Goal: Information Seeking & Learning: Learn about a topic

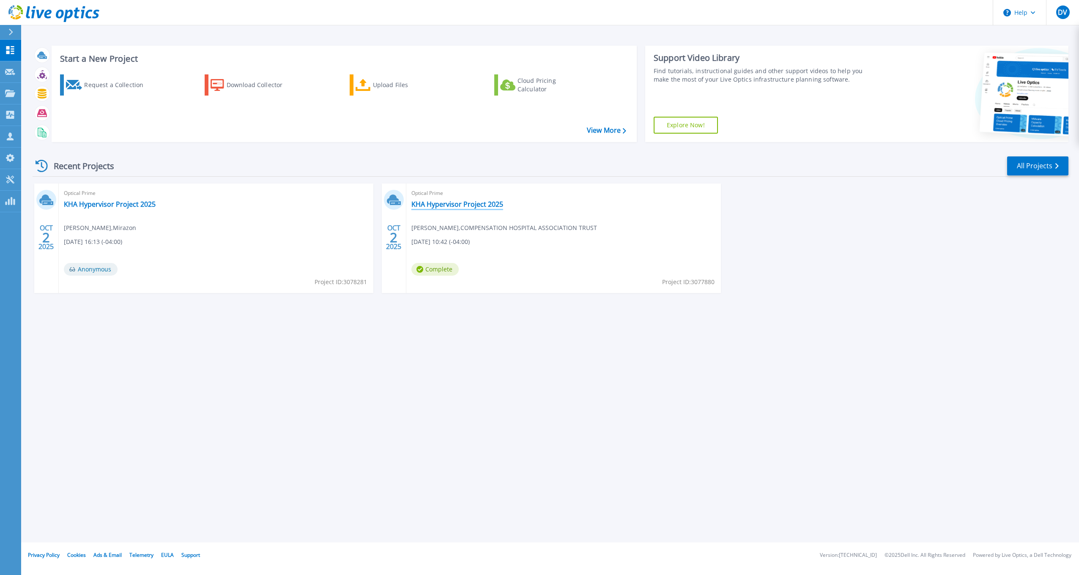
click at [456, 202] on link "KHA Hypervisor Project 2025" at bounding box center [457, 204] width 92 height 8
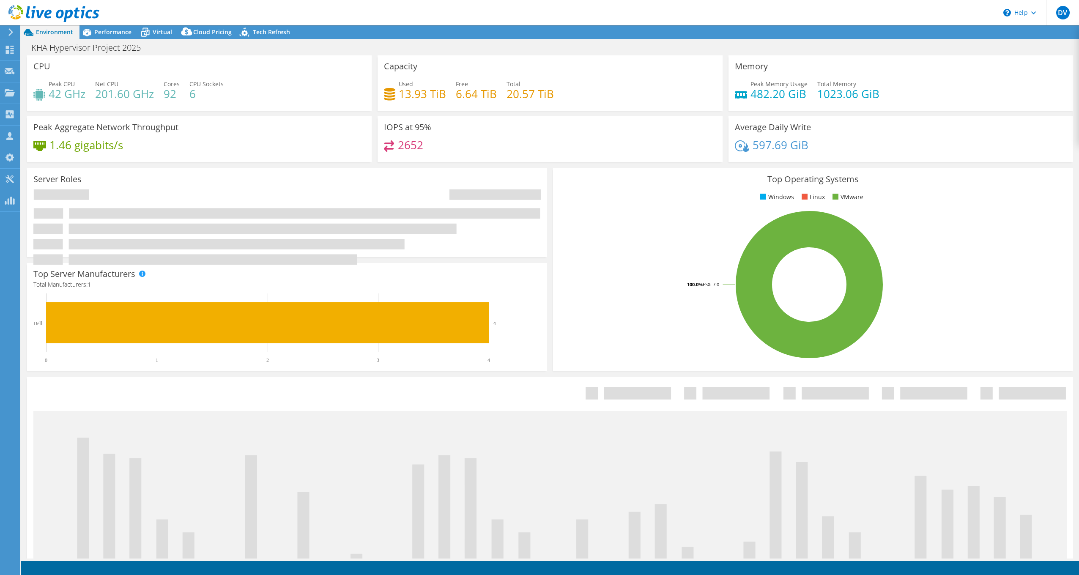
select select "USEast"
select select "USD"
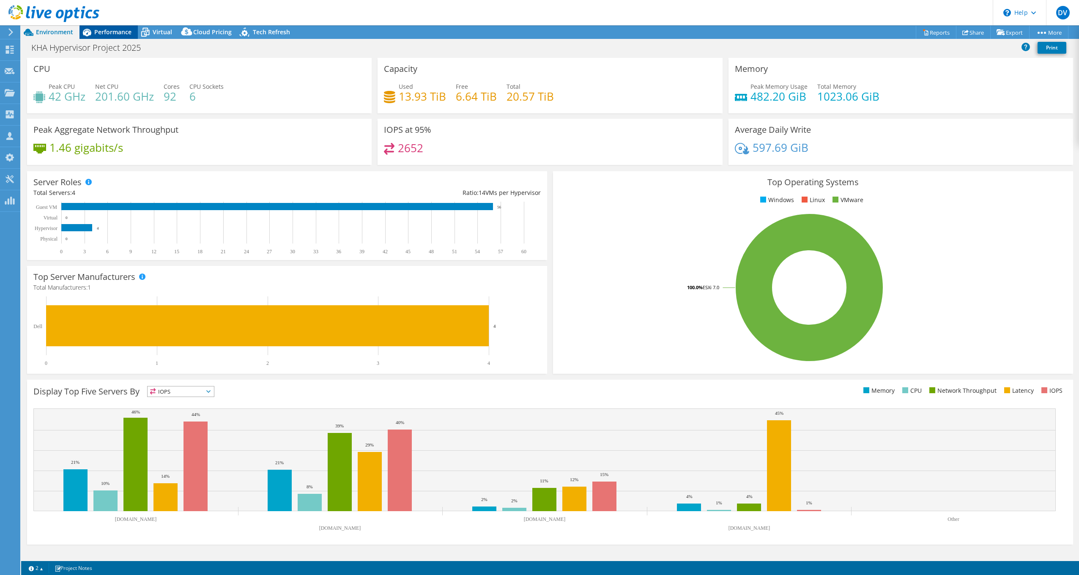
click at [115, 38] on div "Performance" at bounding box center [108, 32] width 58 height 14
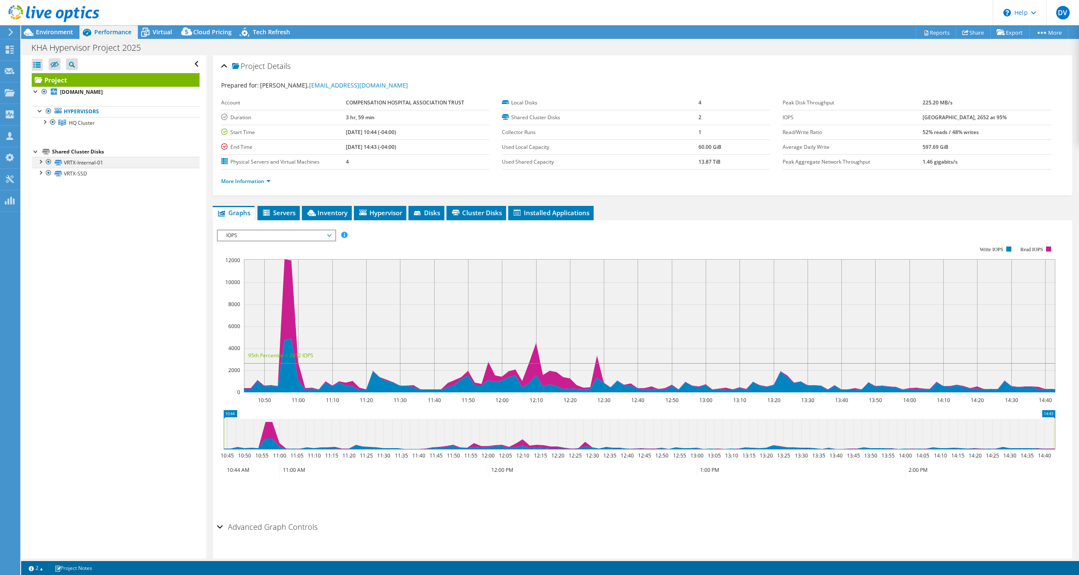
click at [44, 163] on div at bounding box center [40, 161] width 8 height 8
click at [43, 120] on div at bounding box center [44, 121] width 8 height 8
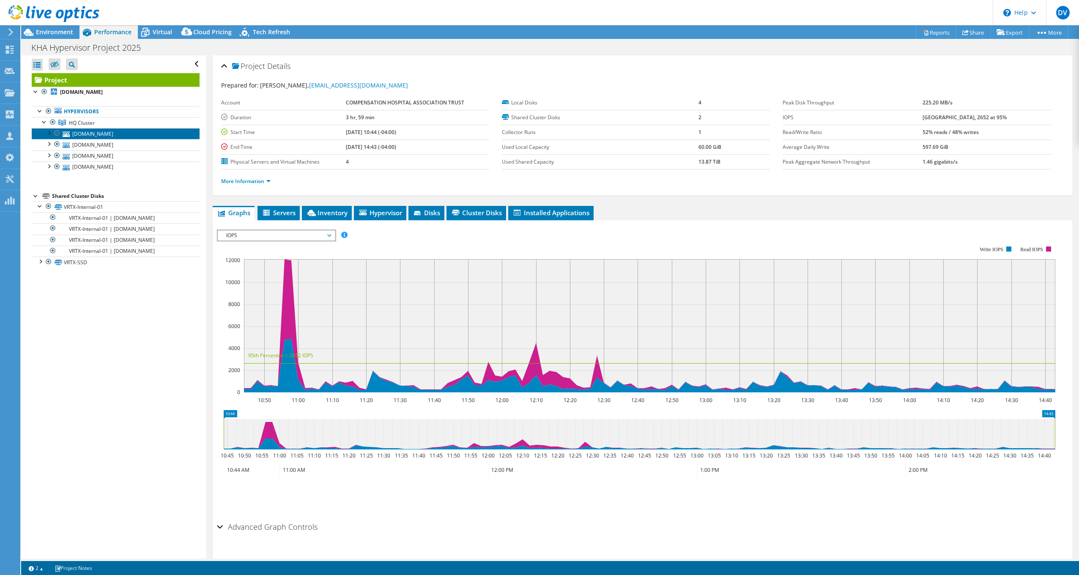
click at [107, 137] on link "[DOMAIN_NAME]" at bounding box center [116, 133] width 168 height 11
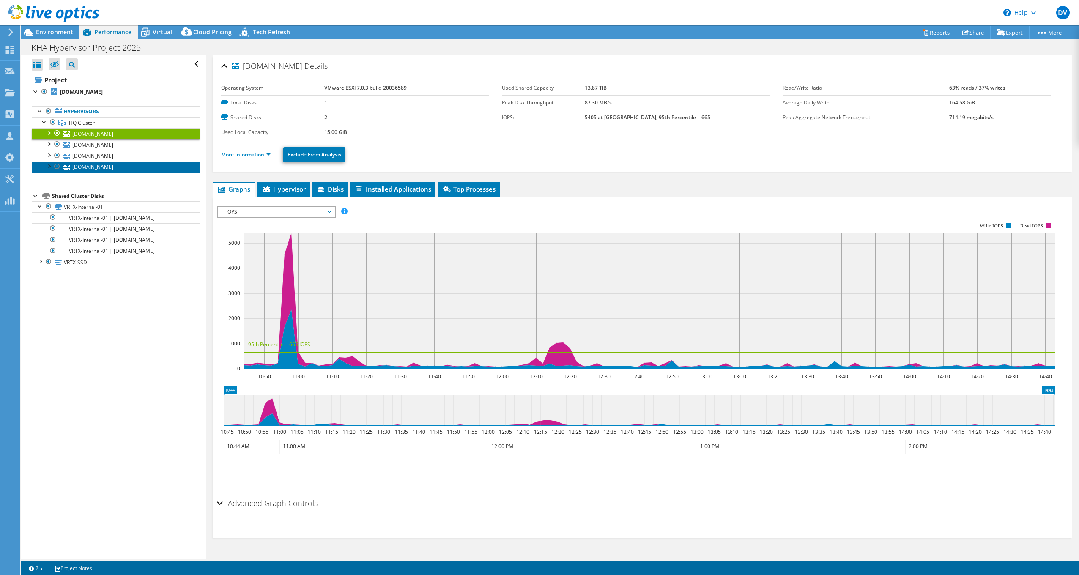
click at [112, 169] on link "[DOMAIN_NAME]" at bounding box center [116, 166] width 168 height 11
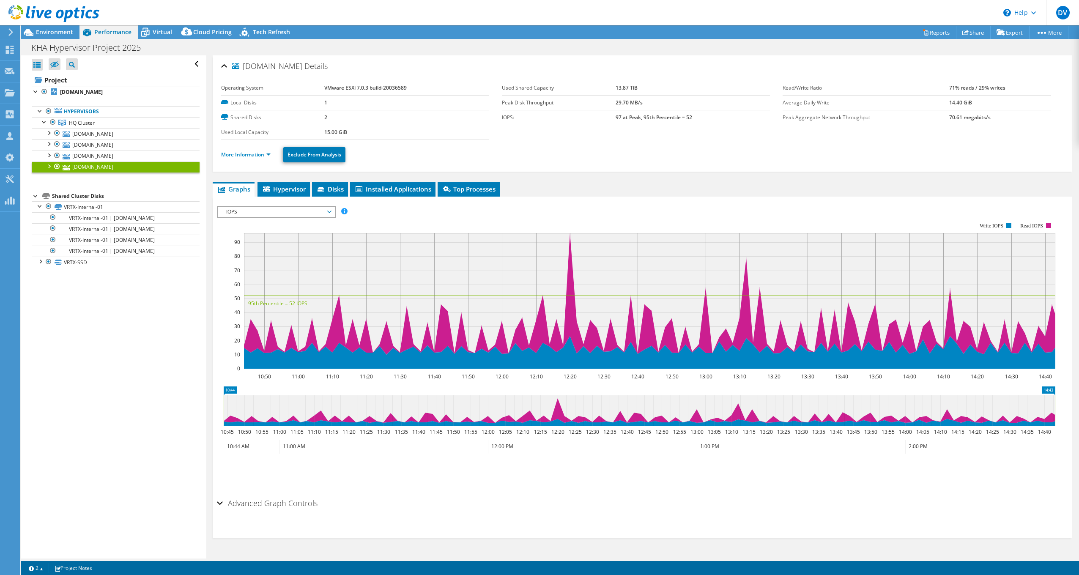
click at [249, 150] on li "More Information" at bounding box center [248, 154] width 55 height 9
click at [251, 154] on link "More Information" at bounding box center [245, 154] width 49 height 7
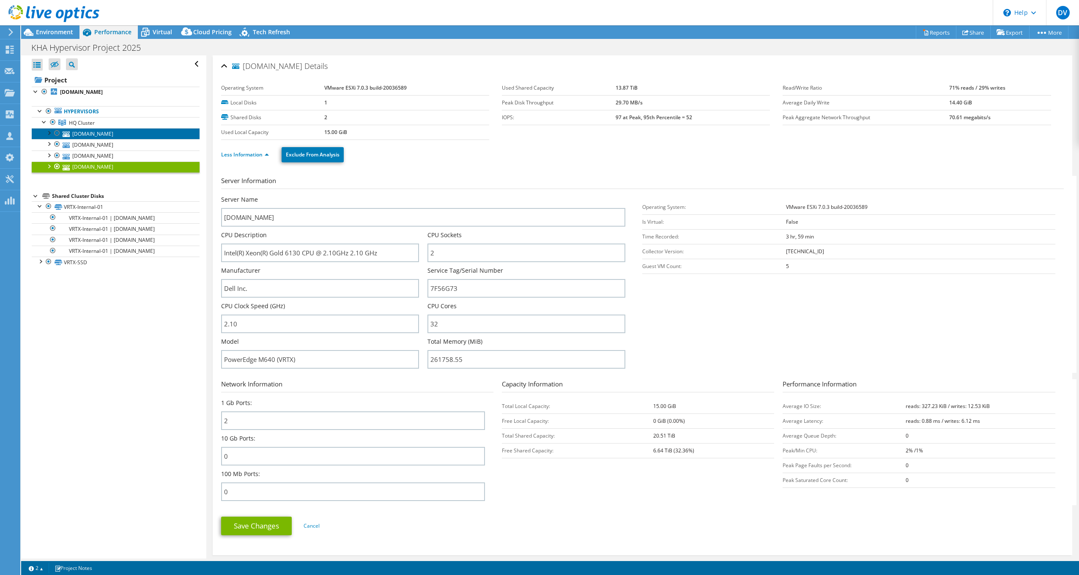
click at [107, 137] on link "[DOMAIN_NAME]" at bounding box center [116, 133] width 168 height 11
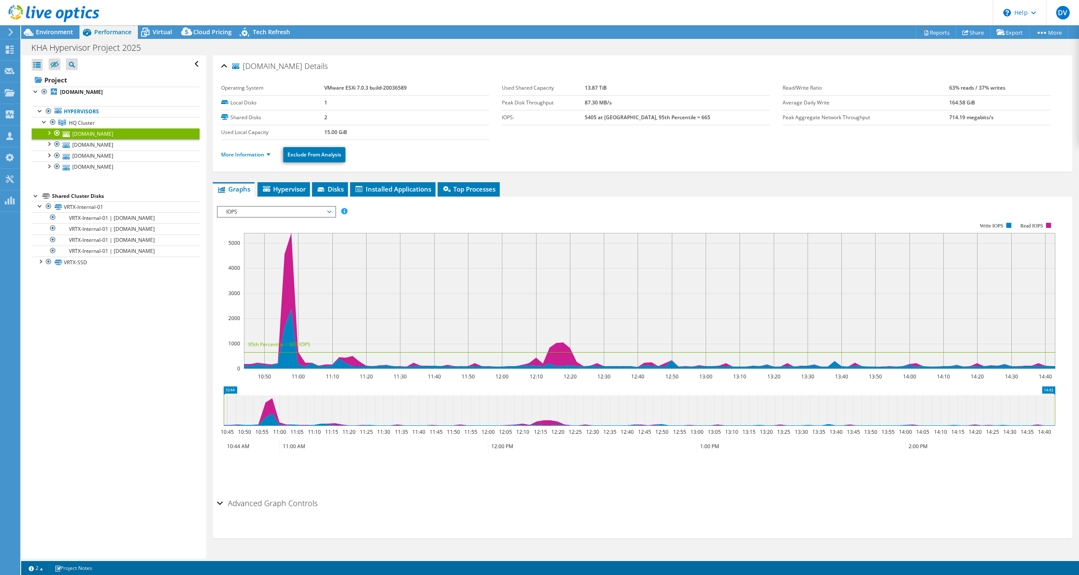
click at [250, 147] on ul "More Information Exclude From Analysis" at bounding box center [642, 153] width 842 height 17
click at [255, 153] on link "More Information" at bounding box center [245, 154] width 49 height 7
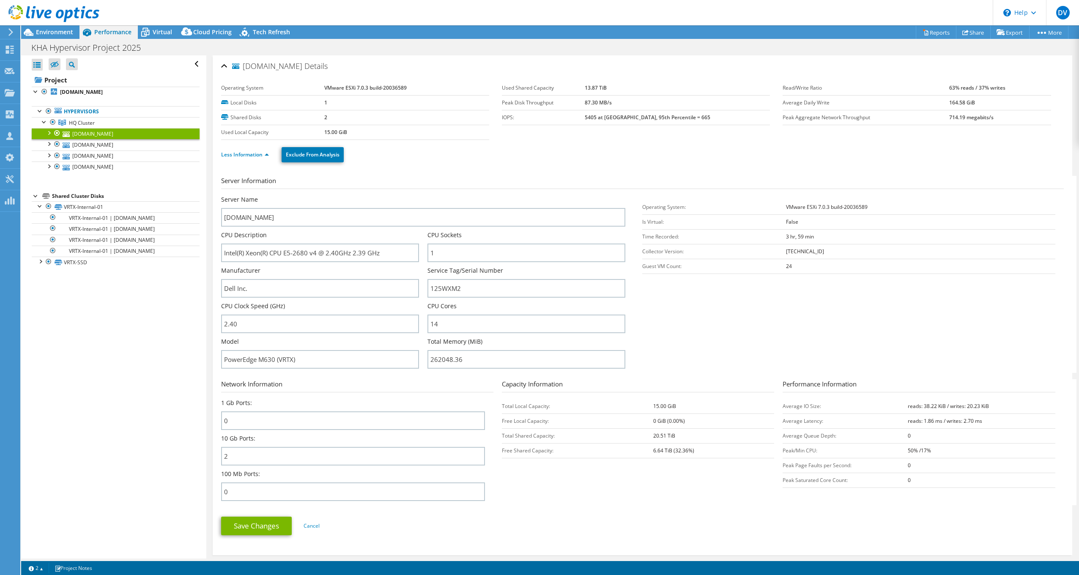
click at [892, 328] on section "Server Information Server Name [DOMAIN_NAME] CPU Description Intel(R) Xeon(R) C…" at bounding box center [644, 274] width 847 height 197
click at [109, 163] on link "[DOMAIN_NAME]" at bounding box center [116, 166] width 168 height 11
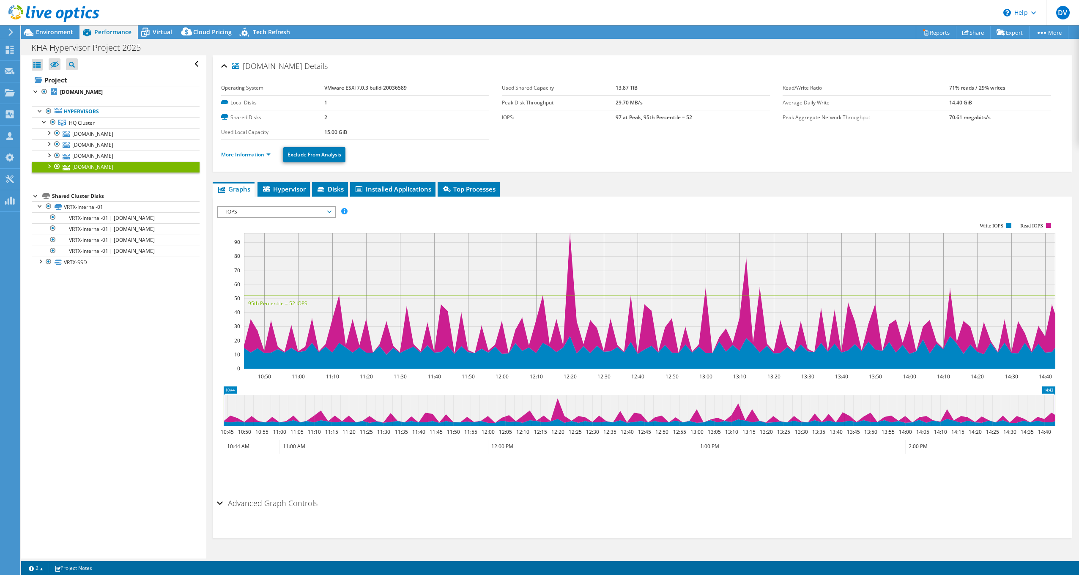
click at [255, 151] on link "More Information" at bounding box center [245, 154] width 49 height 7
